Goal: Task Accomplishment & Management: Manage account settings

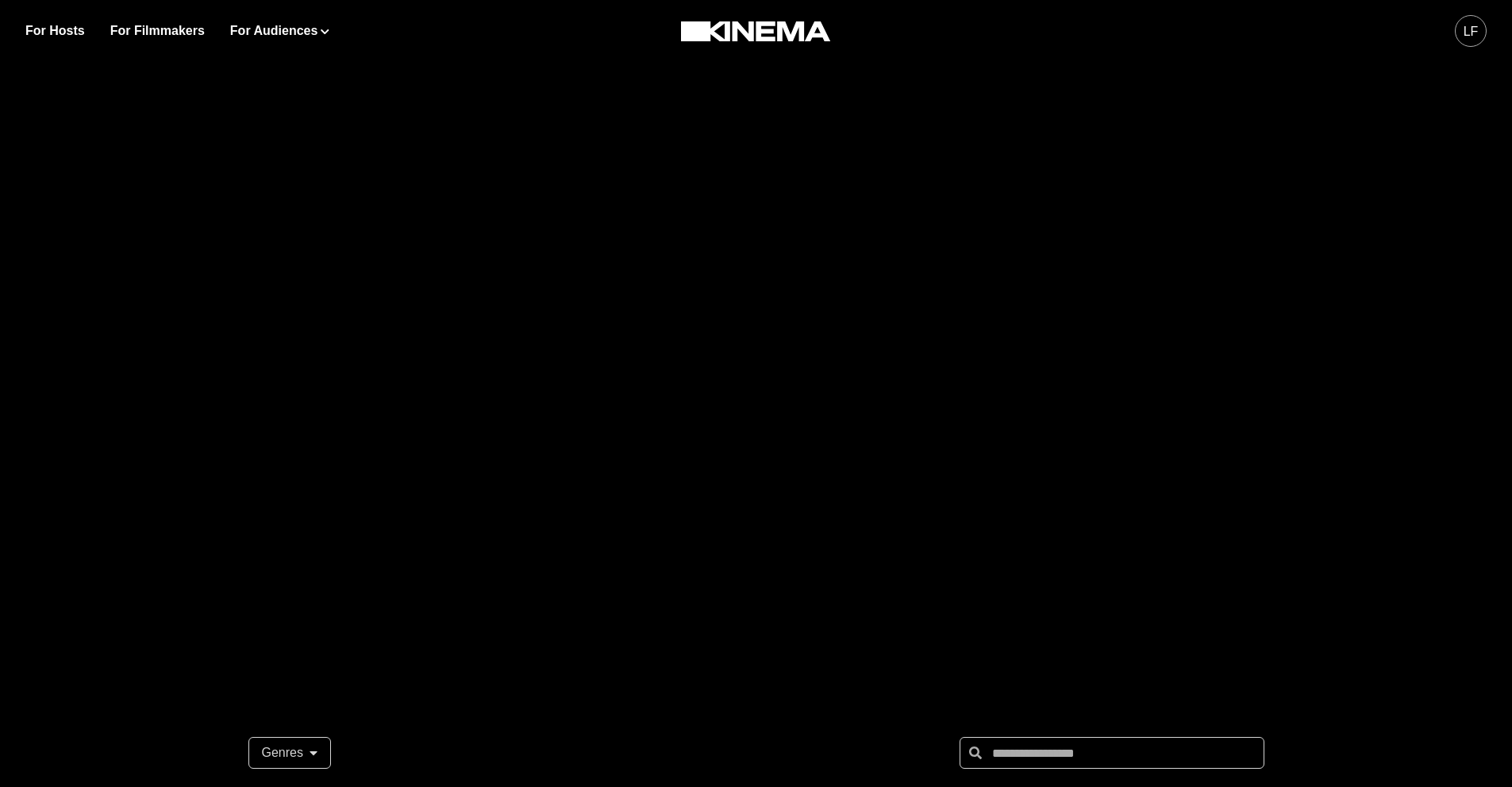
click at [1473, 25] on div "LF" at bounding box center [1470, 31] width 15 height 19
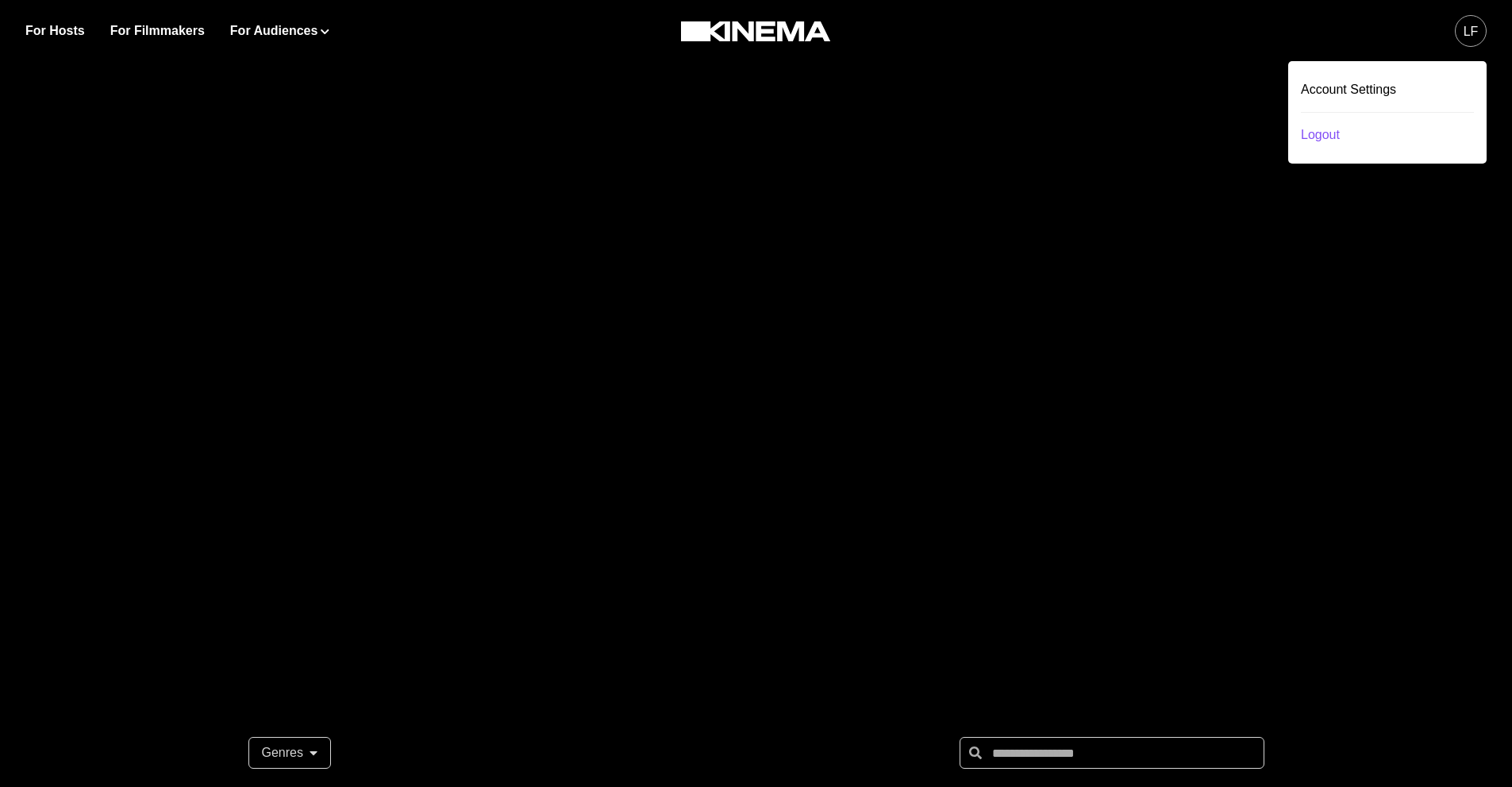
click at [1382, 138] on div "Logout" at bounding box center [1387, 135] width 173 height 45
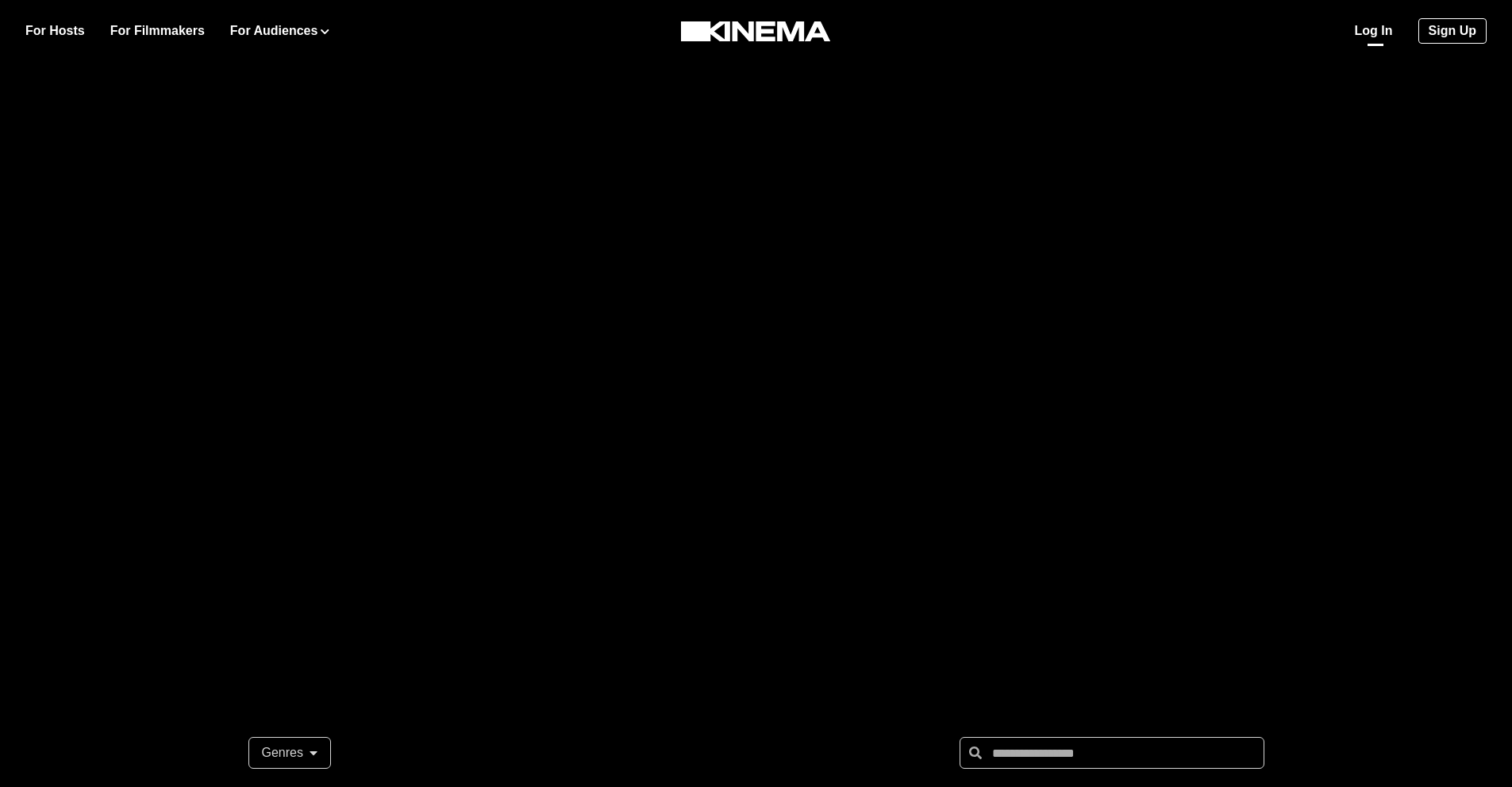
click at [1371, 33] on link "Log In" at bounding box center [1374, 31] width 38 height 19
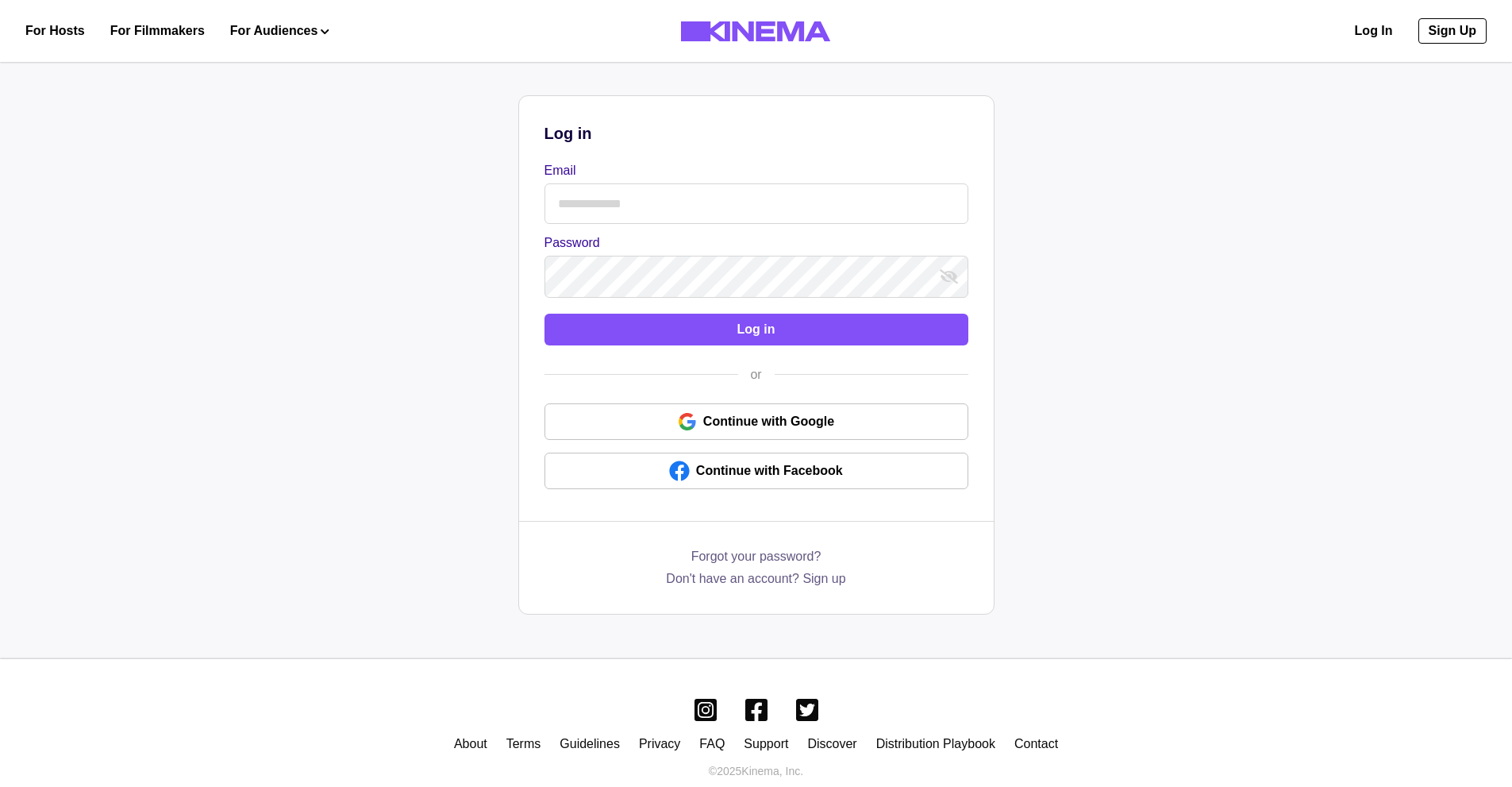
drag, startPoint x: 741, startPoint y: 166, endPoint x: 738, endPoint y: 182, distance: 16.3
click at [742, 169] on label "Email" at bounding box center [752, 171] width 414 height 19
click at [742, 183] on input "Email" at bounding box center [756, 204] width 423 height 40
click at [735, 194] on input "Email" at bounding box center [756, 204] width 423 height 40
type input "**********"
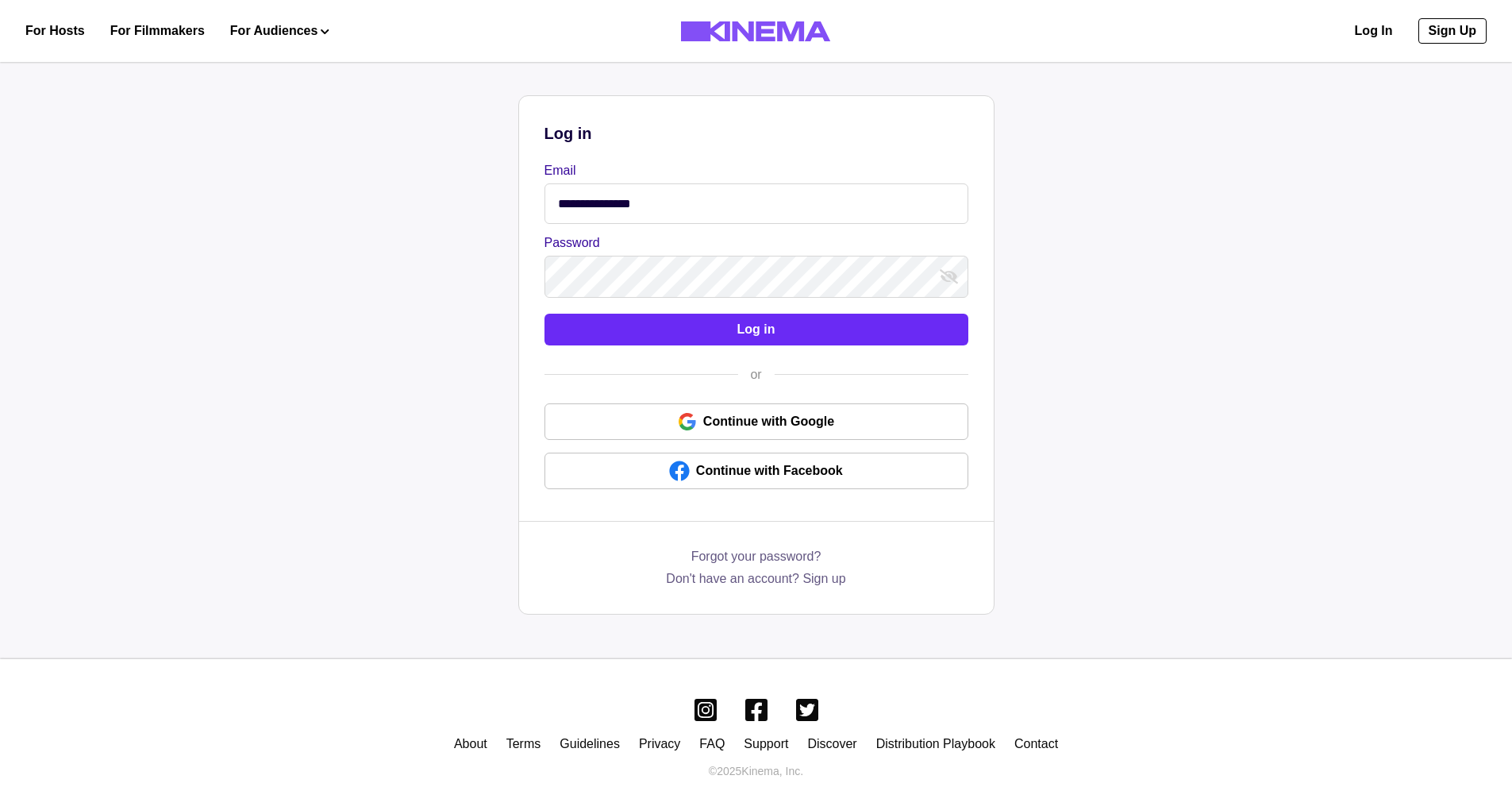
click at [659, 328] on button "Log in" at bounding box center [756, 329] width 423 height 31
